Goal: Communication & Community: Answer question/provide support

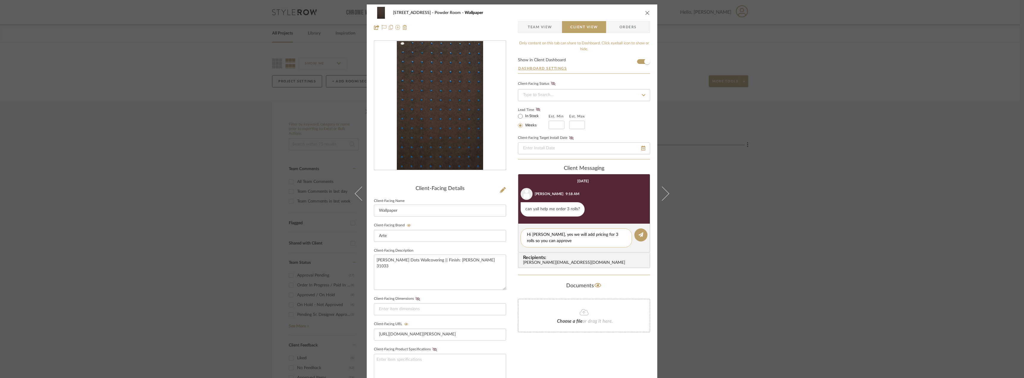
click at [580, 238] on textarea "Hi Erin, yes we will add pricing for 3 rolls so you can approve" at bounding box center [576, 238] width 99 height 12
click at [573, 244] on textarea "Hi Erin, yes we will add pricing here for 3 rolls so you can approve" at bounding box center [576, 238] width 99 height 12
click at [545, 233] on textarea "Hi Erin, yes we will add pricing here for 3 rolls so you can approve it! We can…" at bounding box center [576, 241] width 99 height 19
type textarea "Hi Erin, yes no problem! We will add pricing here for 3 rolls so you can approv…"
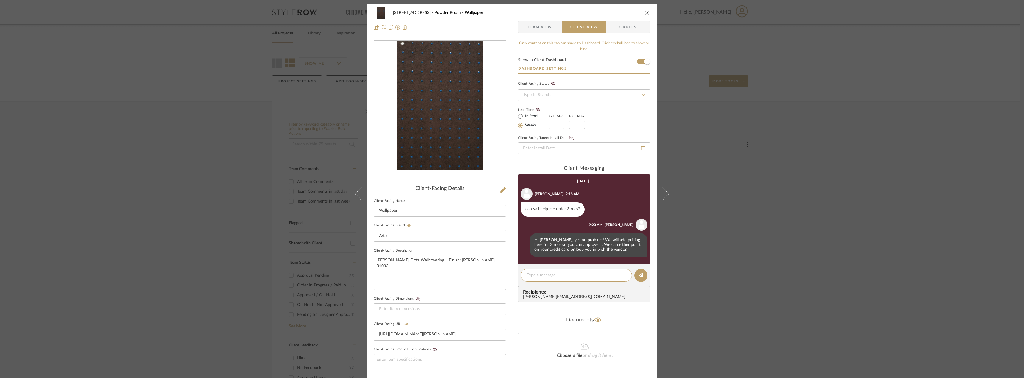
click at [534, 22] on span "Team View" at bounding box center [540, 27] width 24 height 12
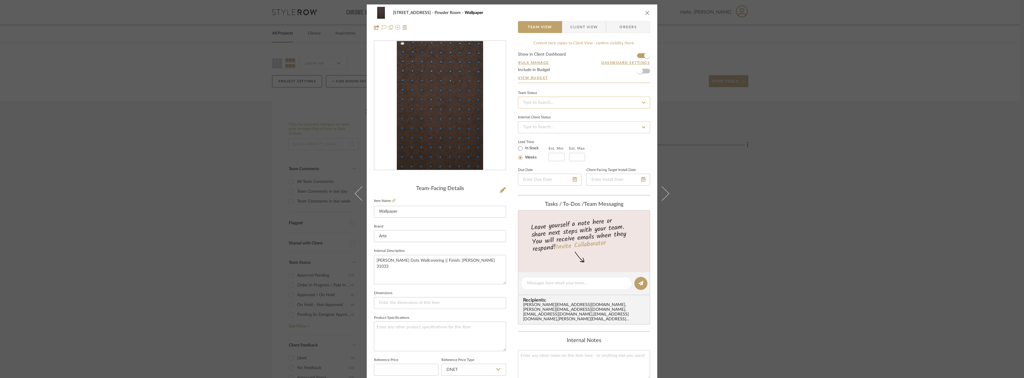
click at [542, 99] on input at bounding box center [584, 103] width 132 height 12
type input "quote"
click at [539, 120] on span "Quote Needed" at bounding box center [535, 118] width 27 height 4
type input "9/26/2025"
type input "Quote Needed"
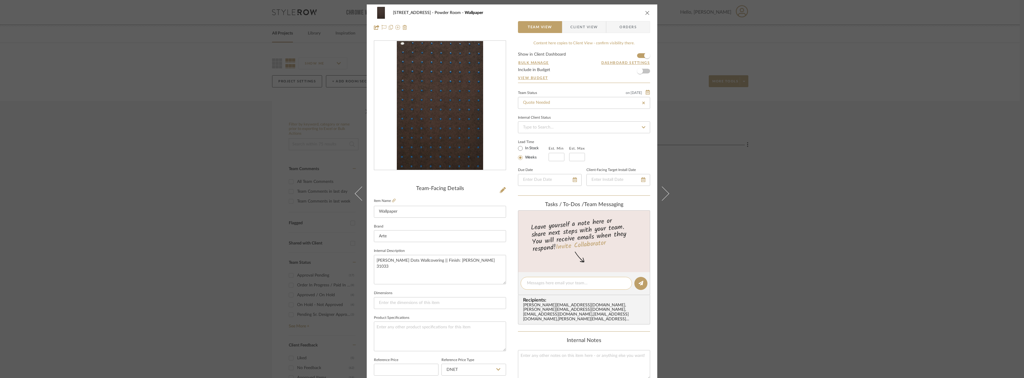
click at [547, 284] on textarea at bounding box center [576, 283] width 99 height 6
type textarea "H"
type input "9/26/2025"
type input "Quote Needed"
type textarea "Hi Anela, do you mind requesting pricing for 3 rolls of this wallpaper? Shippin…"
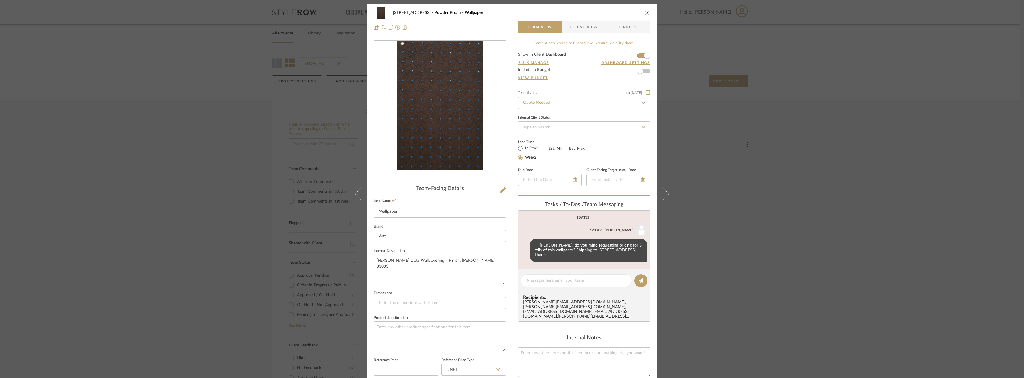
click at [823, 190] on div "24080 - 323 Pacific Avenue Powder Room Wallpaper Team View Client View Orders T…" at bounding box center [512, 189] width 1024 height 378
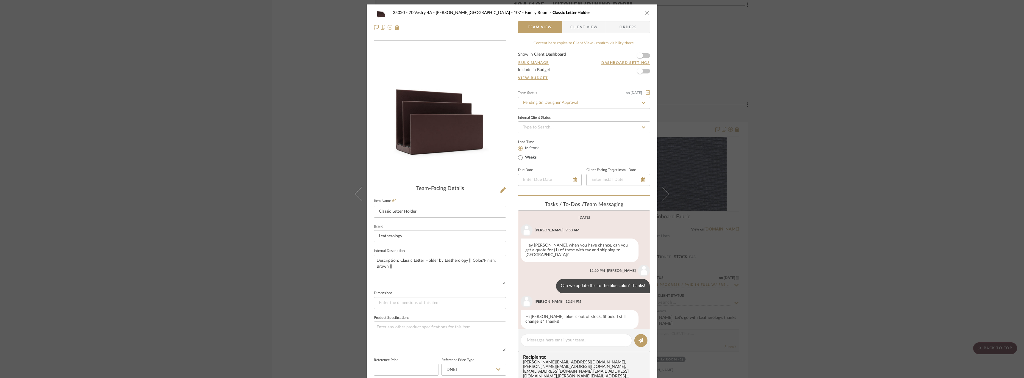
scroll to position [2, 0]
click at [552, 340] on textarea at bounding box center [576, 340] width 99 height 6
type textarea "Hi Anela, we can keep it as brown for now. thanks!"
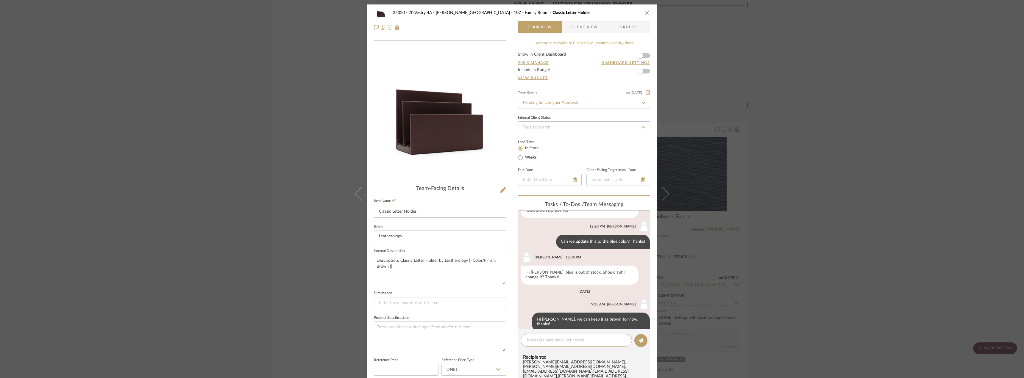
click at [564, 96] on div "Team Status on 9/25/2025 9/25/2025 Pending Sr. Designer Approval" at bounding box center [584, 99] width 132 height 20
click at [643, 54] on span "button" at bounding box center [639, 55] width 13 height 13
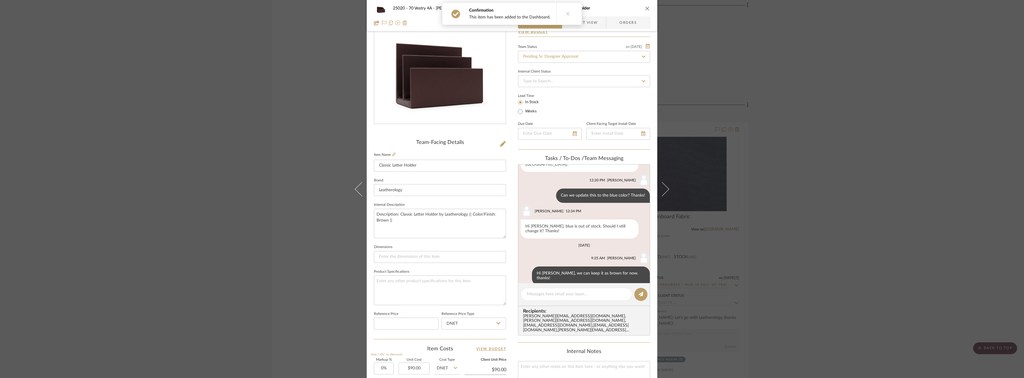
scroll to position [0, 0]
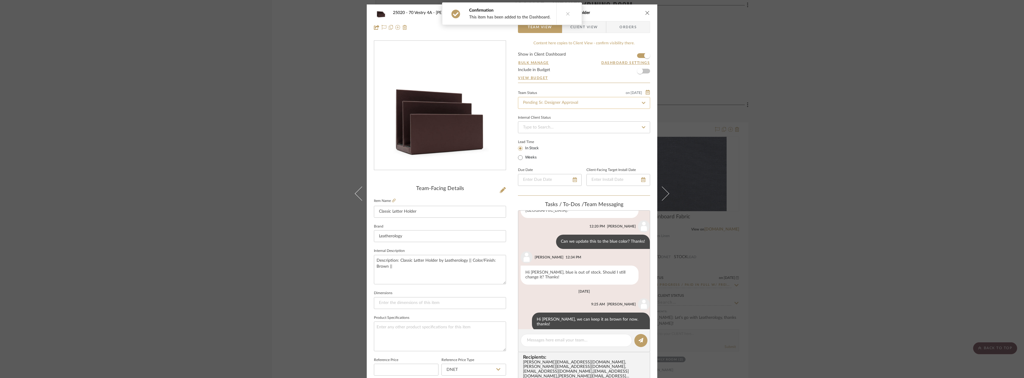
click at [558, 104] on input "Pending Sr. Designer Approval" at bounding box center [584, 103] width 132 height 12
type input "approval"
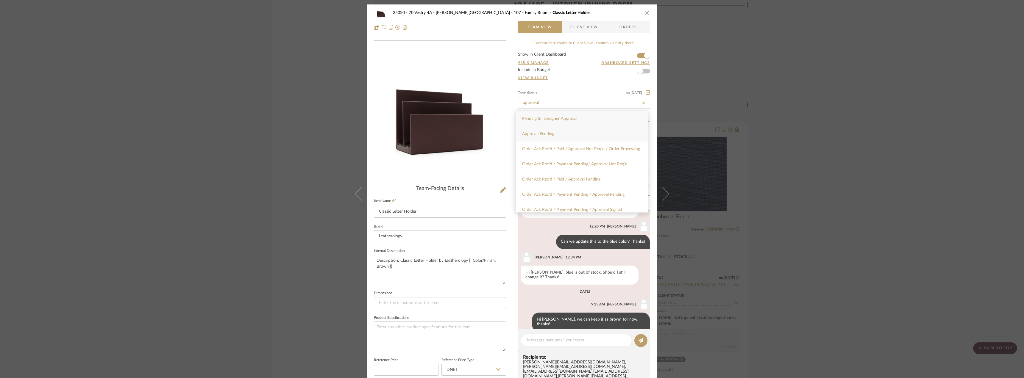
click at [547, 130] on div "Approval Pending" at bounding box center [582, 133] width 132 height 15
type input "9/26/2025"
type input "Approval Pending"
type input "9/26/2025"
type input "Approval Pending"
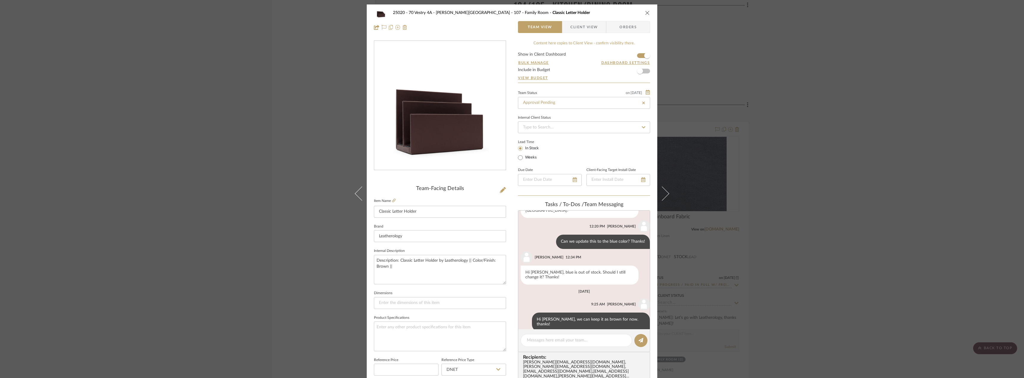
click at [585, 20] on div "25020 - 70 Vestry 4A - Grant-Stanleigh 107 - Family Room Classic Letter Holder …" at bounding box center [512, 19] width 290 height 31
click at [585, 24] on span "Client View" at bounding box center [583, 27] width 27 height 12
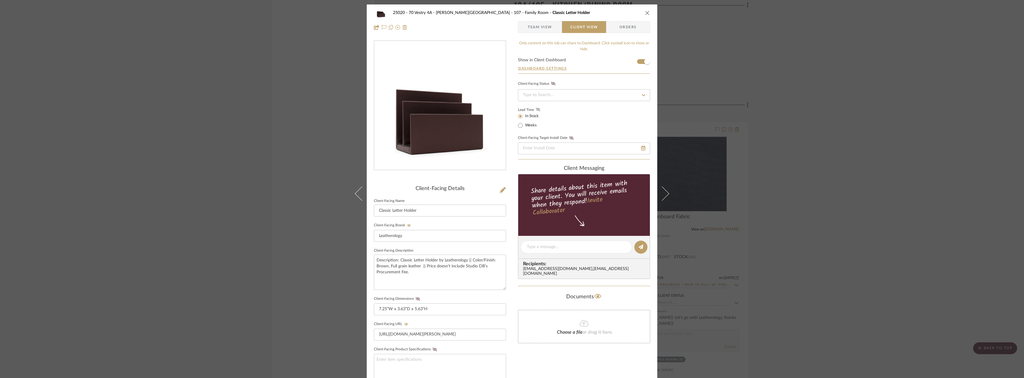
click at [536, 110] on icon at bounding box center [538, 110] width 4 height 4
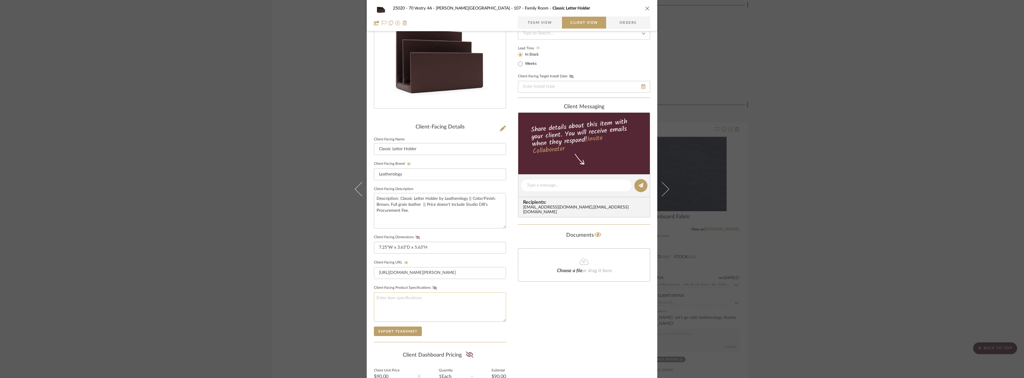
scroll to position [122, 0]
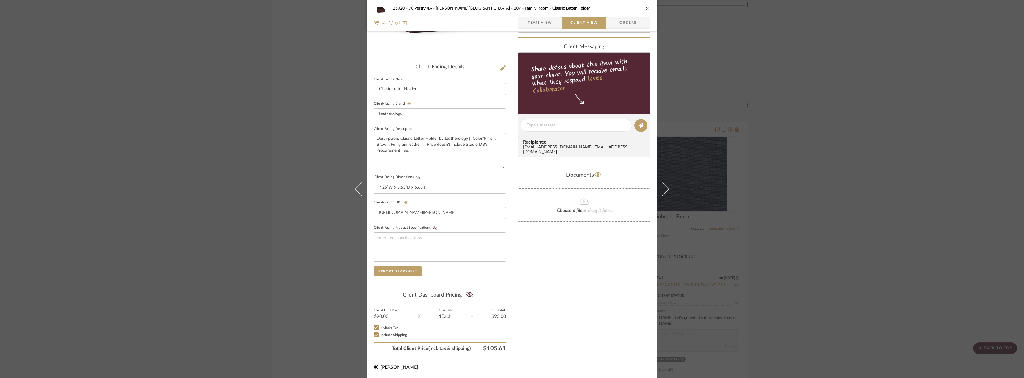
click at [414, 177] on fa-icon at bounding box center [417, 178] width 7 height 4
click at [465, 293] on icon at bounding box center [468, 295] width 7 height 6
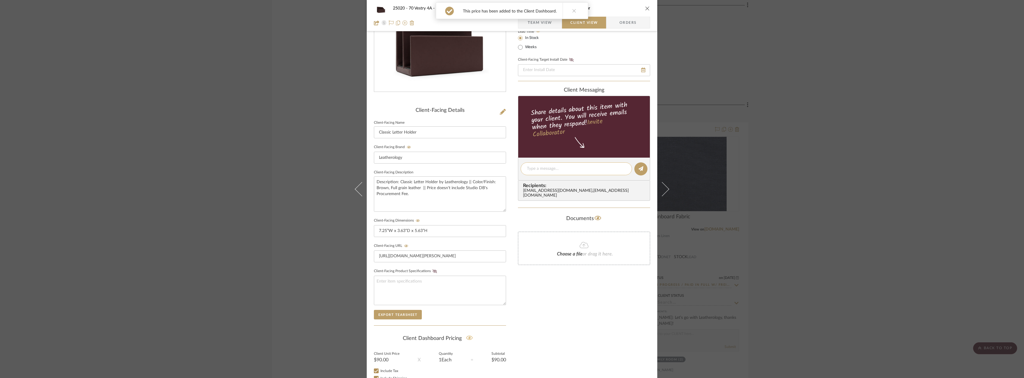
scroll to position [32, 0]
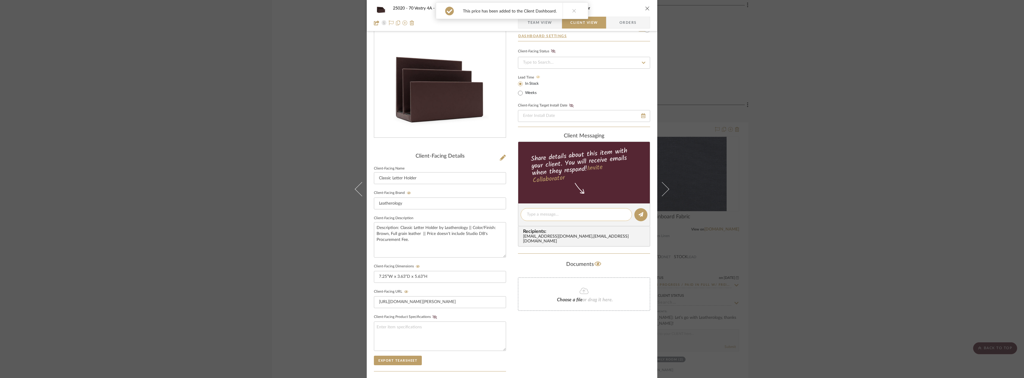
click at [542, 214] on textarea at bounding box center [576, 215] width 99 height 6
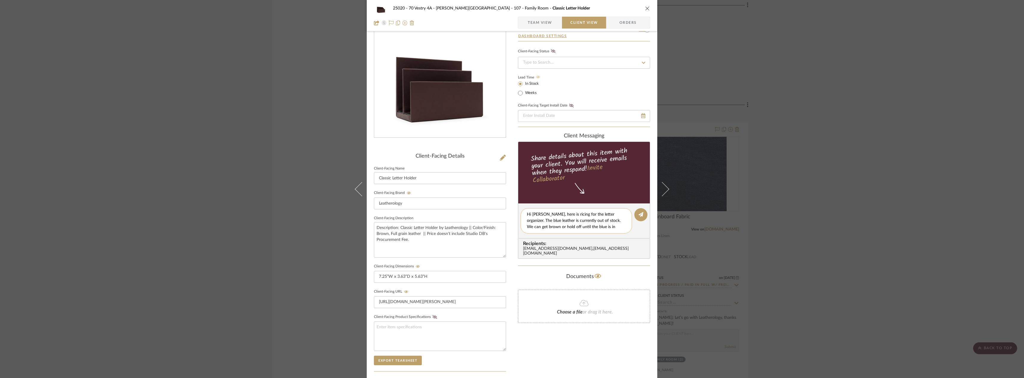
scroll to position [0, 0]
type textarea "Hi Emily, here is ricing for the letter organizer. The blue leather is currentl…"
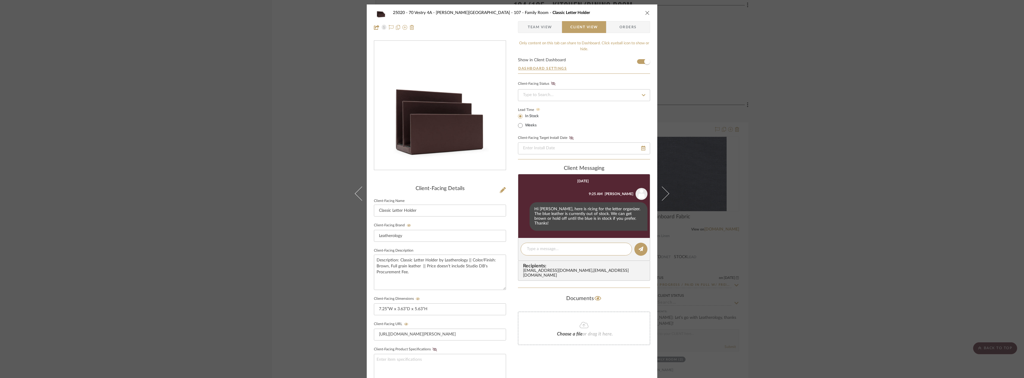
click at [897, 160] on div "25020 - 70 Vestry 4A - Grant-Stanleigh 107 - Family Room Classic Letter Holder …" at bounding box center [512, 189] width 1024 height 378
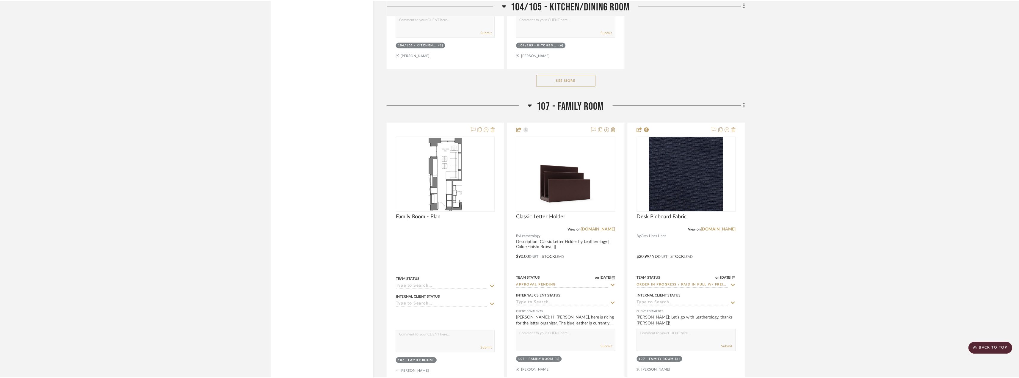
scroll to position [4106, 0]
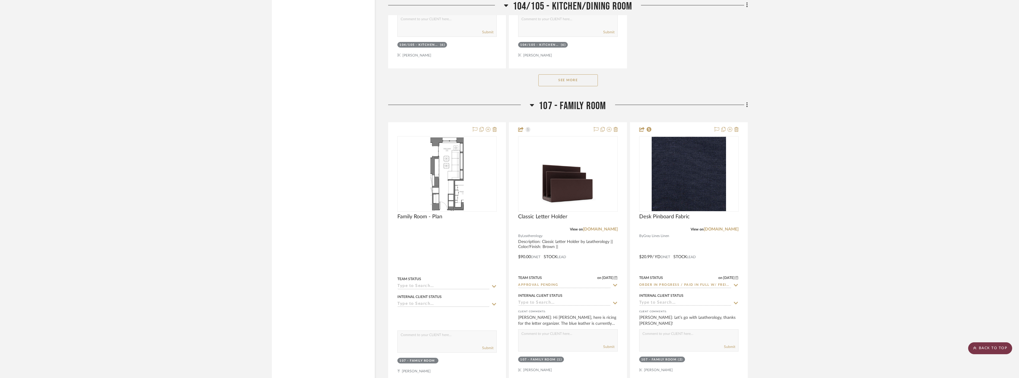
click at [997, 347] on scroll-to-top-button "BACK TO TOP" at bounding box center [991, 348] width 44 height 12
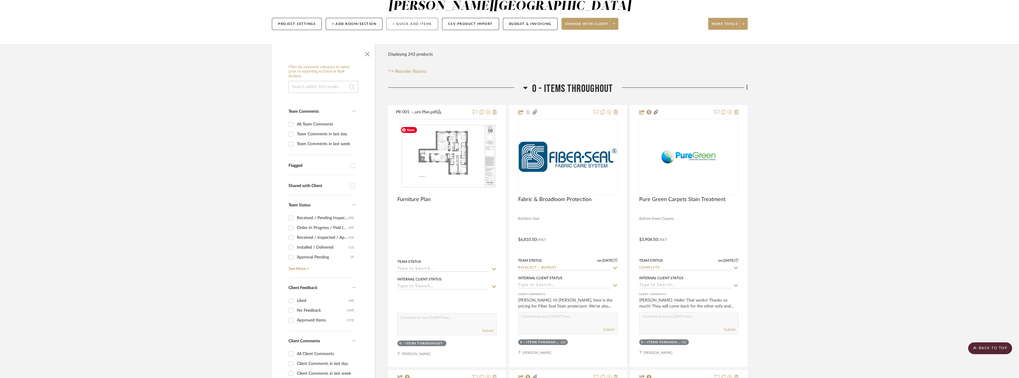
scroll to position [0, 0]
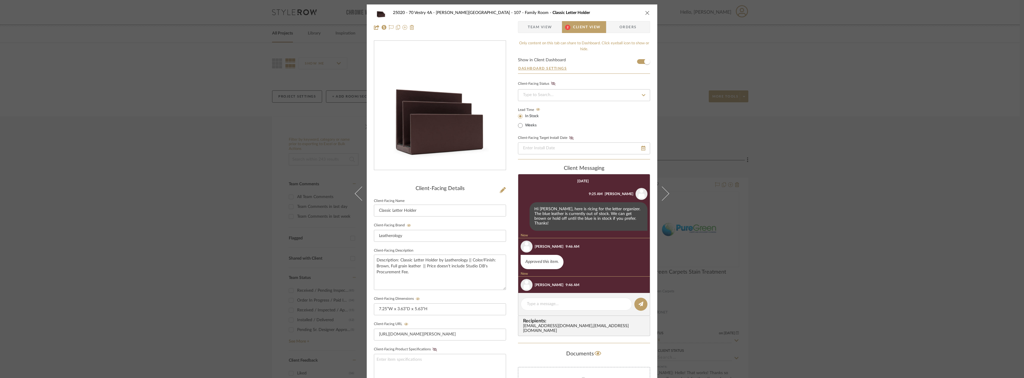
scroll to position [21, 0]
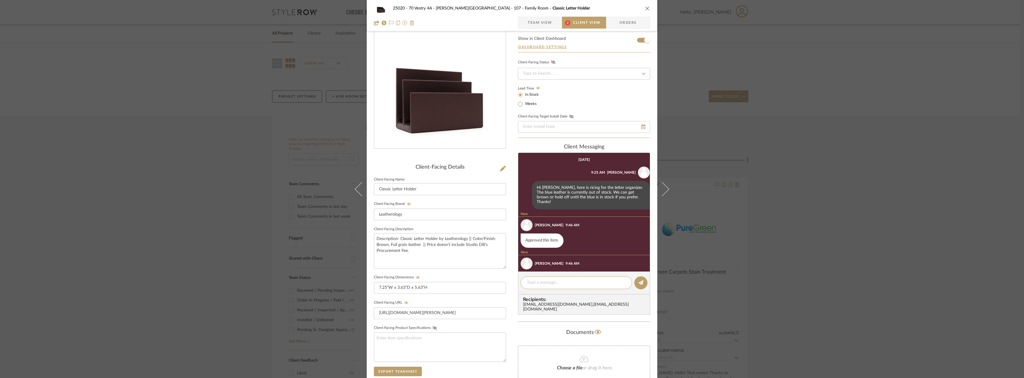
click at [541, 26] on span "Team View" at bounding box center [540, 23] width 24 height 12
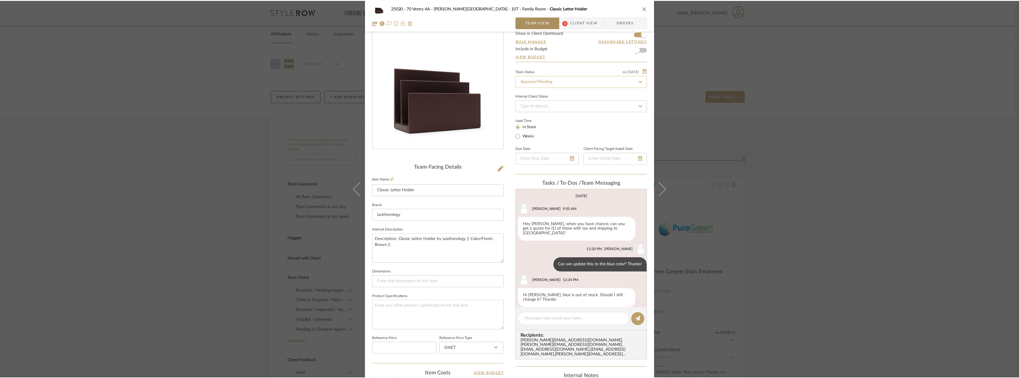
scroll to position [44, 0]
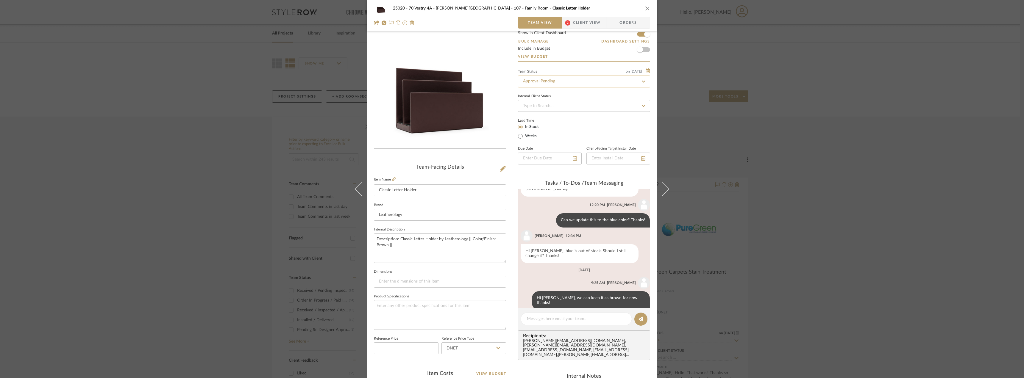
click at [552, 82] on input "Approval Pending" at bounding box center [584, 82] width 132 height 12
click at [557, 140] on div "Need to Order - Client Payment Received" at bounding box center [582, 142] width 132 height 15
type input "Need to Order - Client Payment Received"
click at [779, 174] on div "25020 - 70 Vestry 4A - Grant-Stanleigh 107 - Family Room Classic Letter Holder …" at bounding box center [512, 189] width 1024 height 378
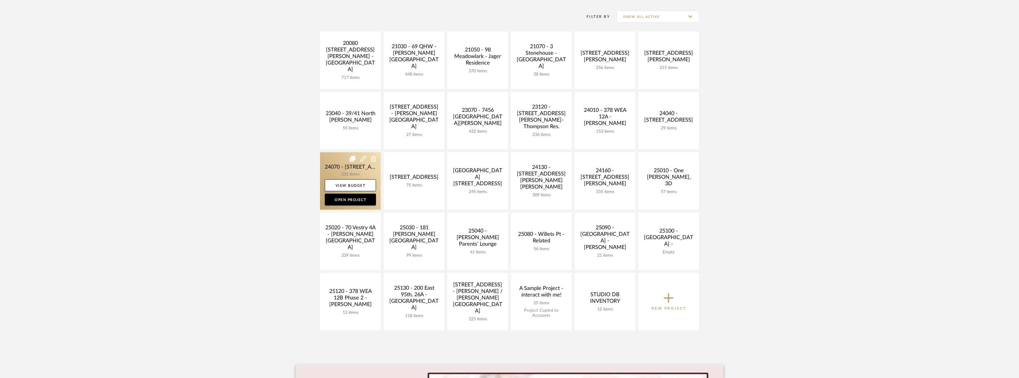
scroll to position [119, 0]
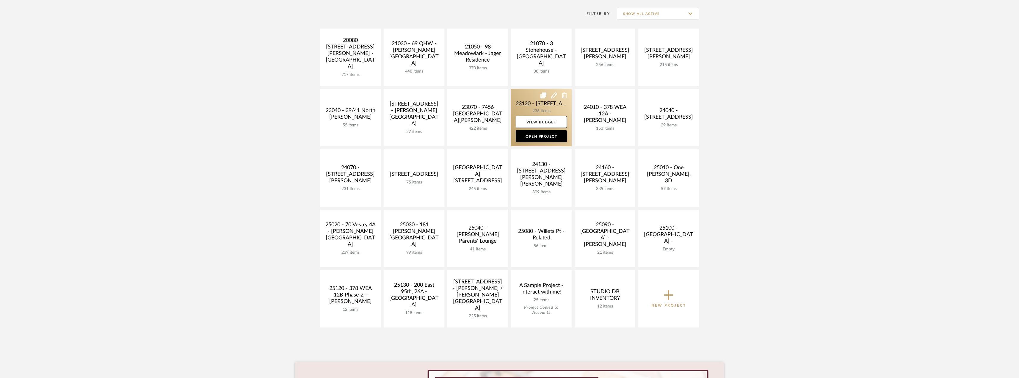
click at [556, 106] on link at bounding box center [541, 117] width 61 height 57
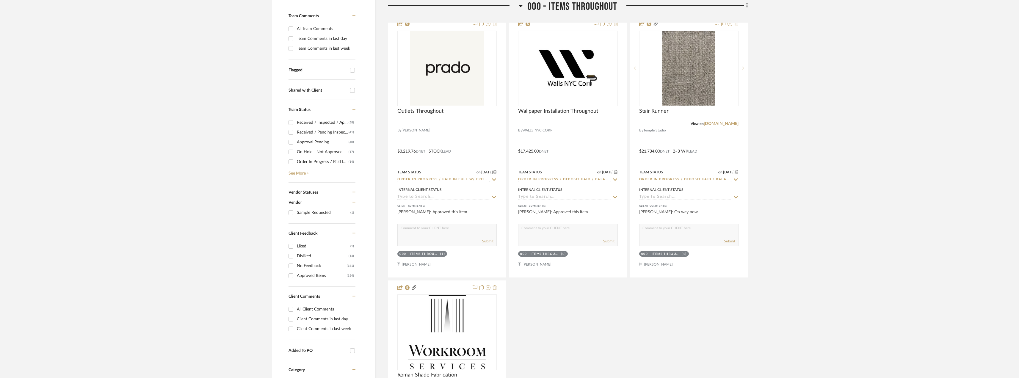
scroll to position [179, 0]
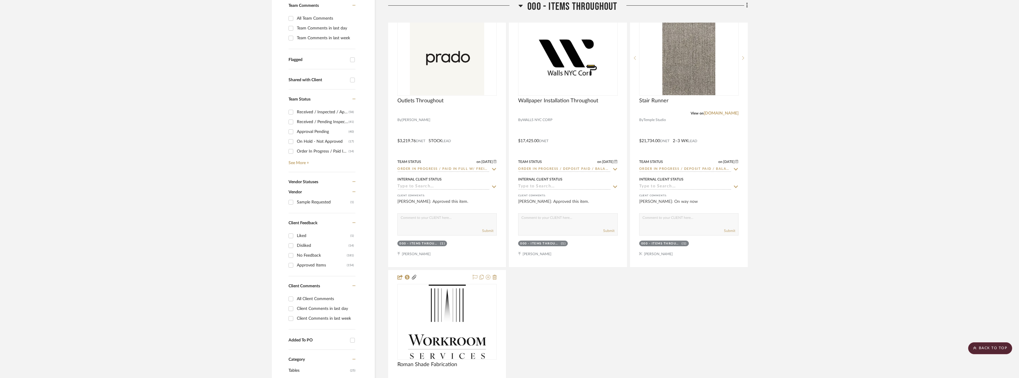
click at [316, 317] on div "Client Comments in last week" at bounding box center [325, 319] width 57 height 10
click at [296, 317] on input "Client Comments in last week" at bounding box center [291, 319] width 10 height 10
checkbox input "true"
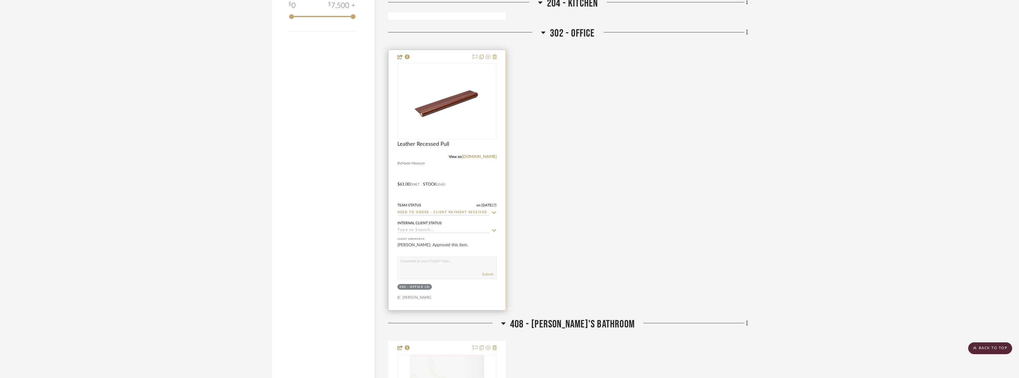
scroll to position [774, 0]
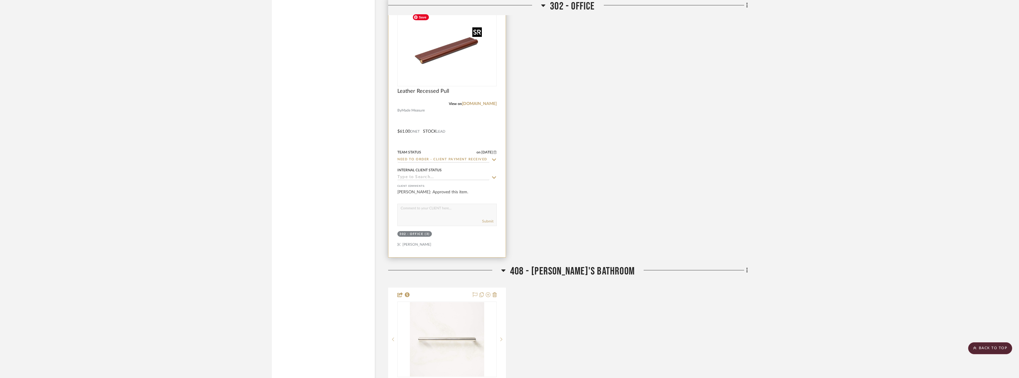
click at [0, 0] on img at bounding box center [0, 0] width 0 height 0
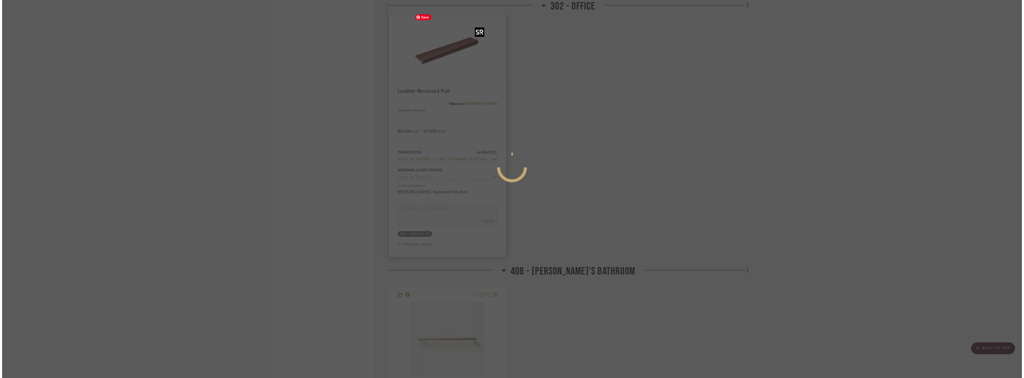
scroll to position [0, 0]
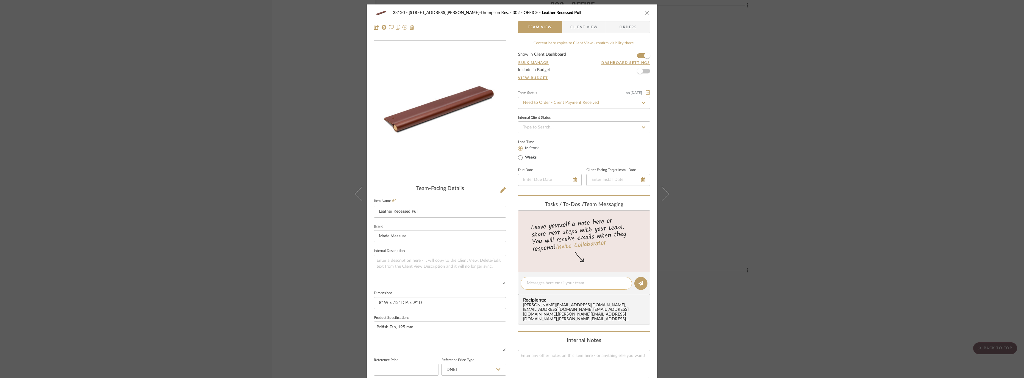
click at [559, 282] on textarea at bounding box center [576, 283] width 99 height 6
type textarea "Hi Anela! Do you mind ordering these pulls when you get a chance?"
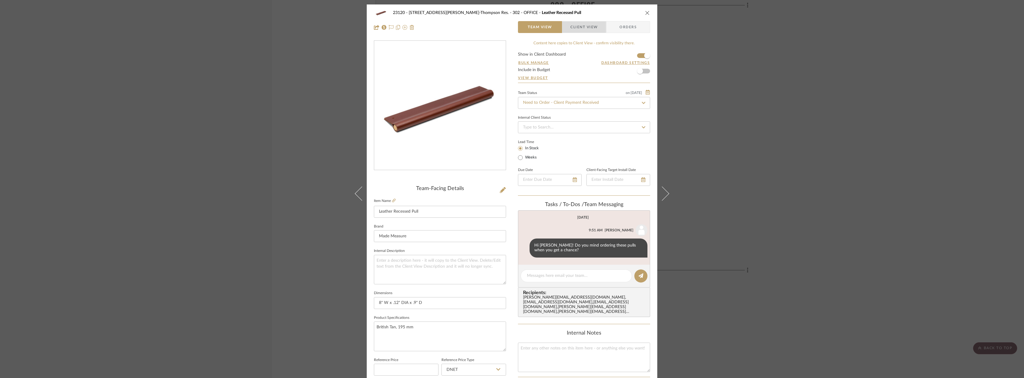
click at [580, 31] on span "Client View" at bounding box center [583, 27] width 27 height 12
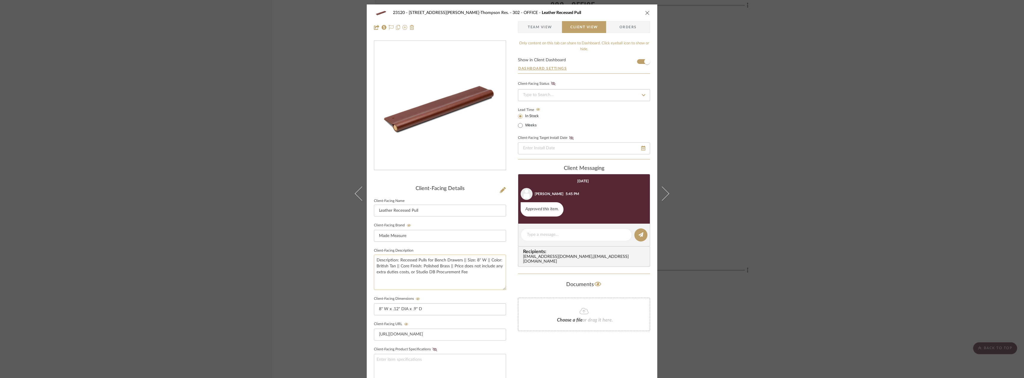
click at [435, 273] on textarea "Description: Recessed Pulls for Bench Drawers || Size: 8" W || Color: British T…" at bounding box center [440, 272] width 132 height 35
click at [416, 271] on textarea "Description: Recessed Pulls for Bench Drawers || Size: 8" W || Color: British T…" at bounding box center [440, 272] width 132 height 35
click at [490, 270] on textarea "Description: Recessed Pulls for Bench Drawers || Size: 8" W || Color: British T…" at bounding box center [440, 272] width 132 height 35
click at [542, 29] on span "Team View" at bounding box center [540, 27] width 24 height 12
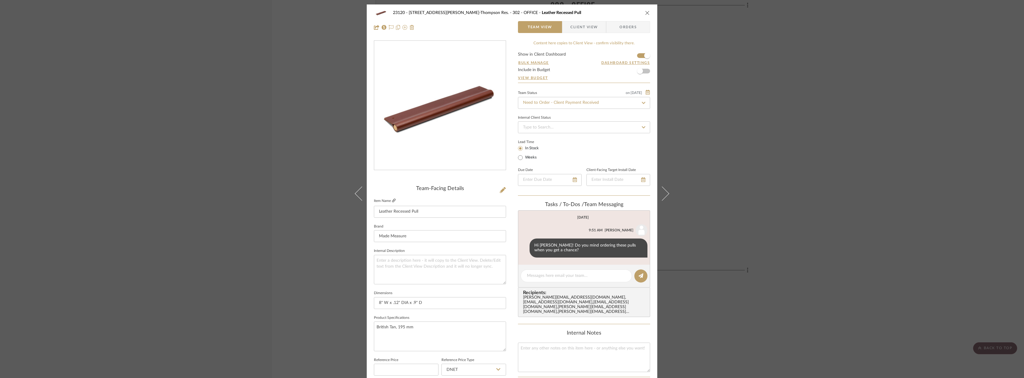
click at [392, 201] on icon at bounding box center [394, 201] width 4 height 4
click at [562, 272] on div at bounding box center [575, 276] width 111 height 13
click at [561, 274] on textarea at bounding box center [576, 276] width 99 height 6
type textarea "we need the 195 mm size"
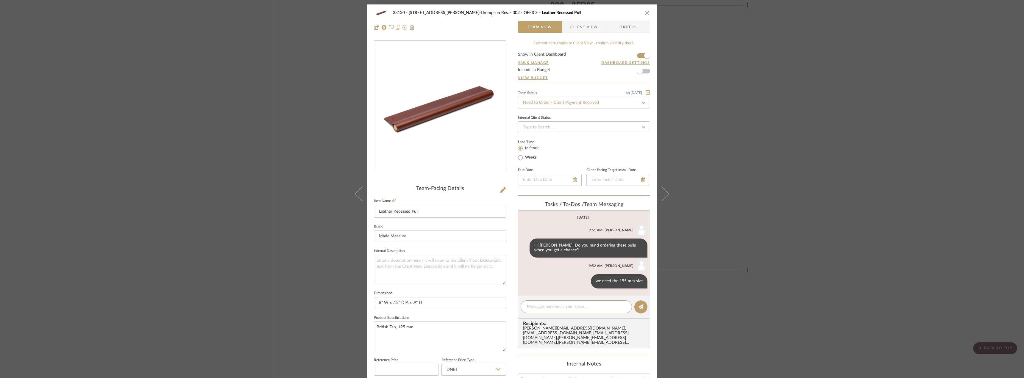
click at [726, 109] on div "23120 - 239 Dean St, Unwin-Thompson Res. 302 - OFFICE Leather Recessed Pull Tea…" at bounding box center [512, 189] width 1024 height 378
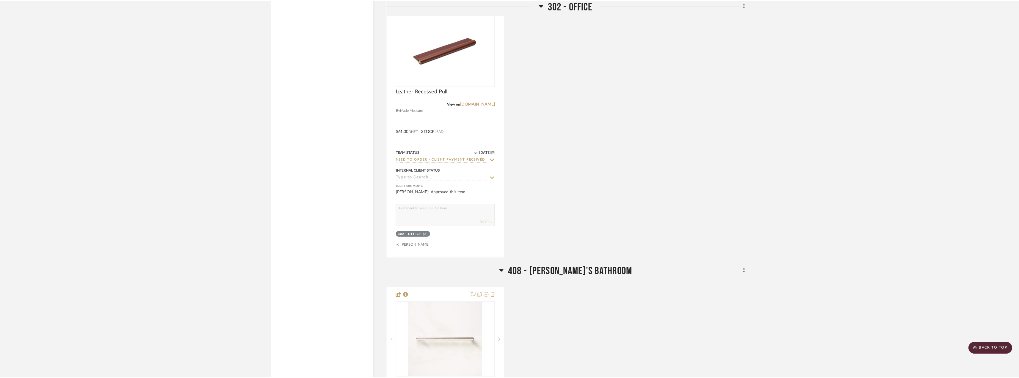
scroll to position [774, 0]
